Goal: Connect with others: Connect with others

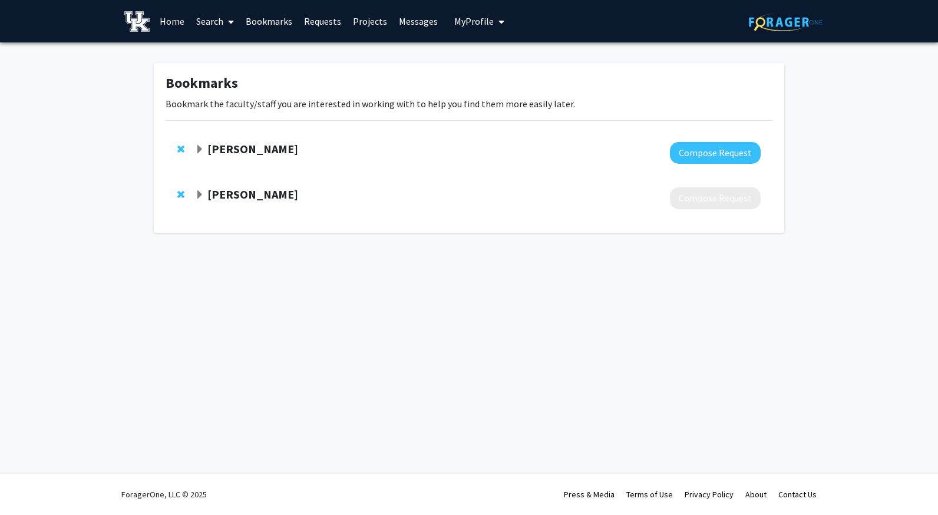
click at [246, 147] on strong "[PERSON_NAME]" at bounding box center [252, 148] width 91 height 15
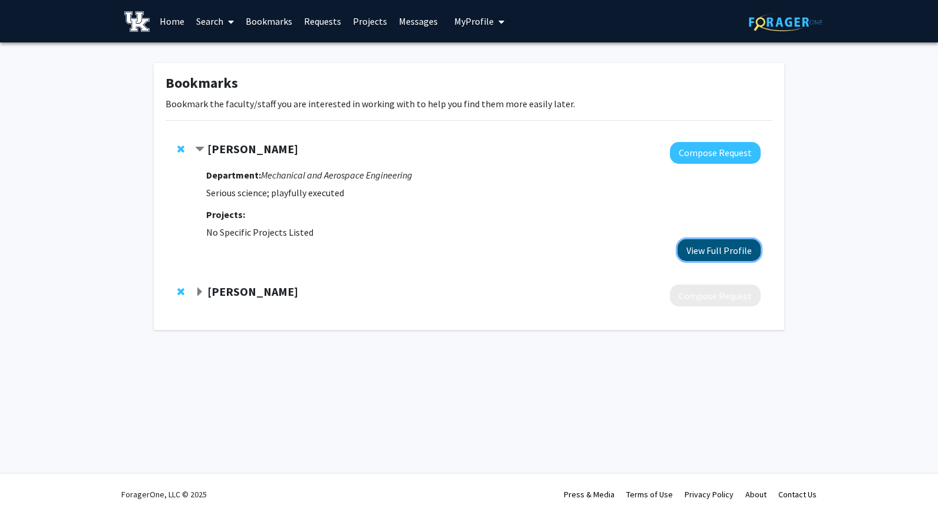
click at [715, 246] on button "View Full Profile" at bounding box center [718, 250] width 83 height 22
click at [685, 156] on button "Compose Request" at bounding box center [715, 153] width 91 height 22
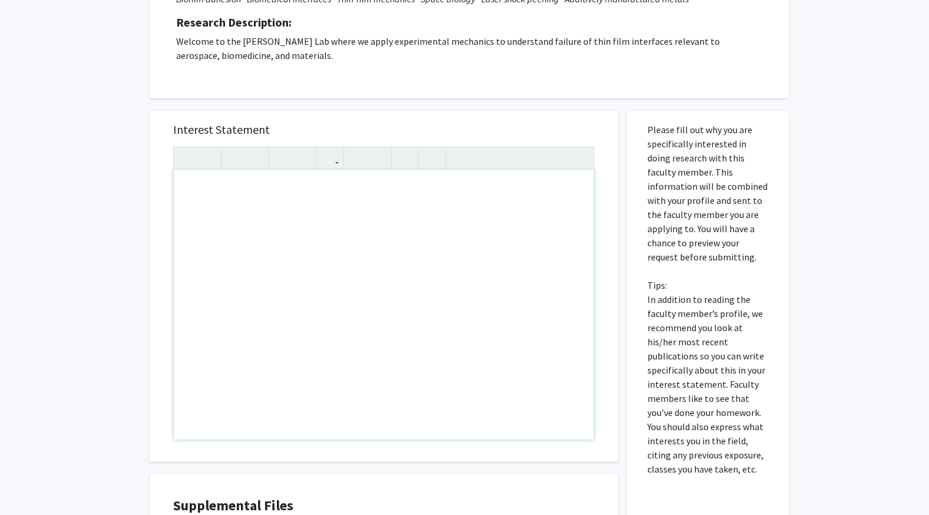
scroll to position [193, 0]
click at [275, 217] on div "Note to users with screen readers: Please press Alt+0 or Option+0 to deactivate…" at bounding box center [384, 306] width 420 height 270
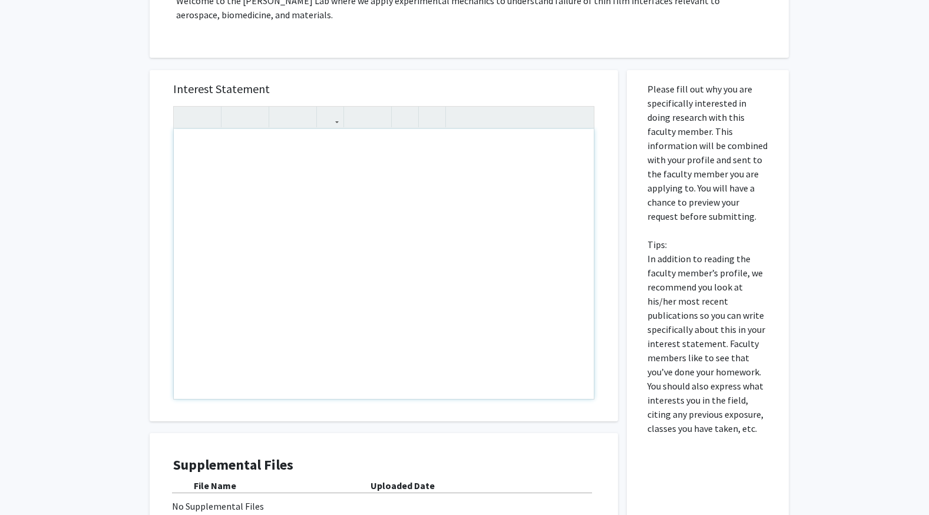
scroll to position [235, 0]
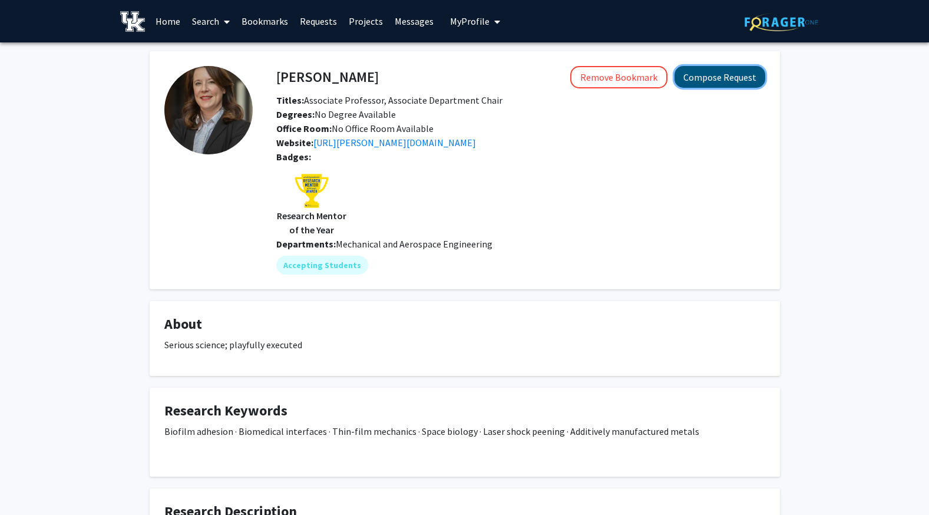
click at [733, 74] on button "Compose Request" at bounding box center [719, 77] width 91 height 22
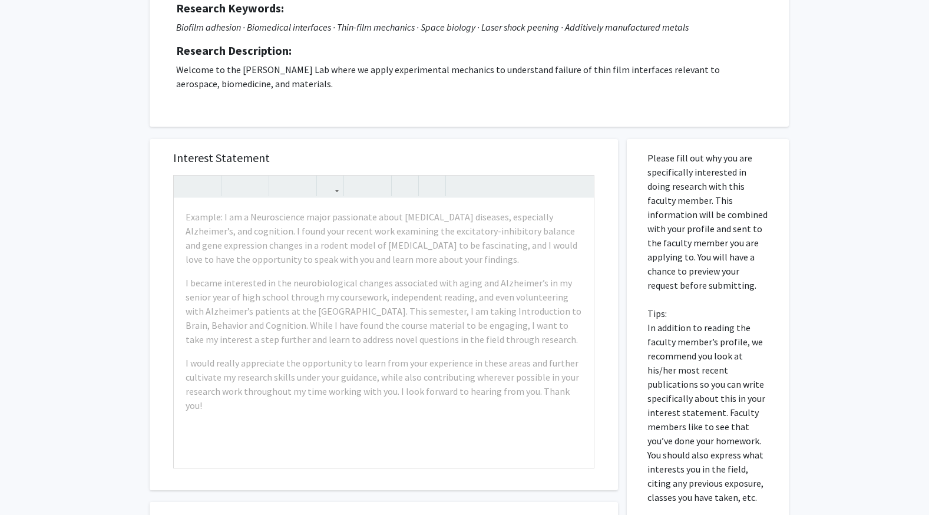
scroll to position [166, 0]
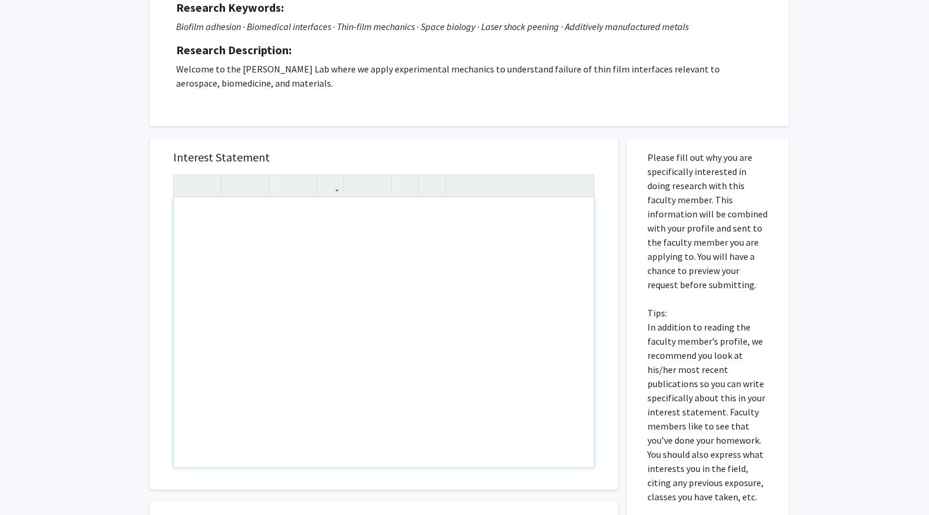
click at [213, 222] on div "Note to users with screen readers: Please press Alt+0 or Option+0 to deactivate…" at bounding box center [384, 332] width 420 height 270
